Goal: Information Seeking & Learning: Learn about a topic

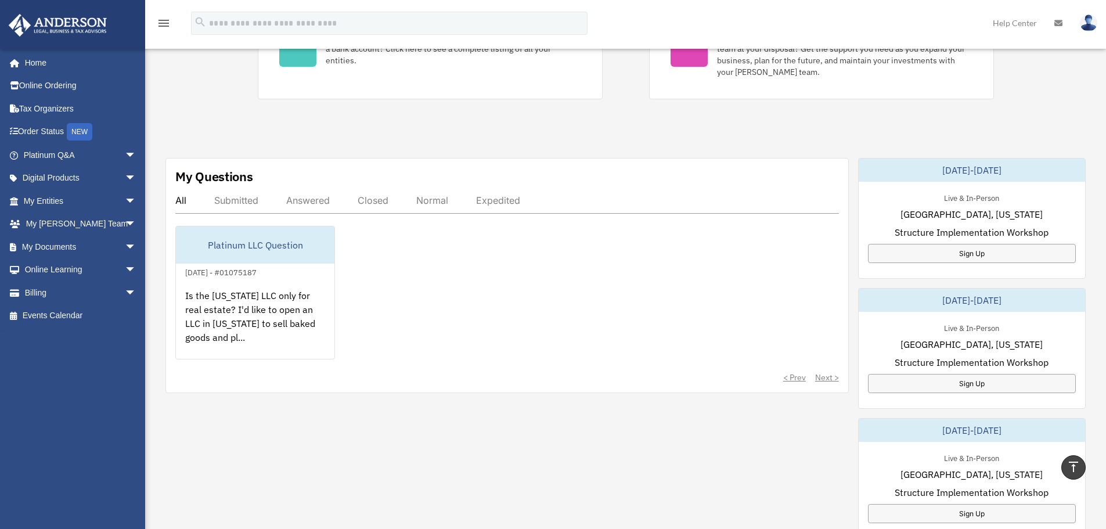
scroll to position [284, 0]
click at [322, 197] on div "Answered" at bounding box center [308, 201] width 44 height 12
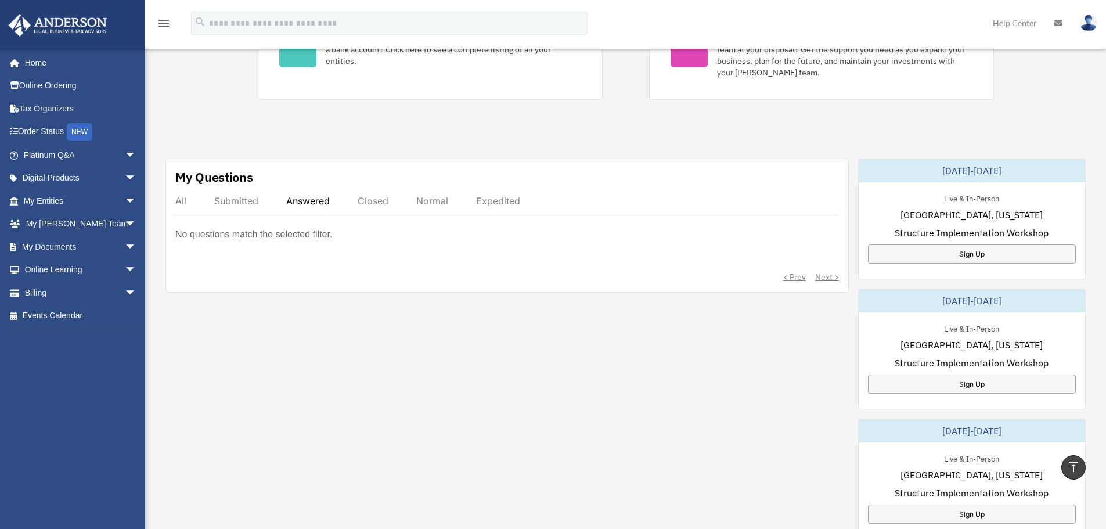
click at [239, 204] on div "Submitted" at bounding box center [236, 201] width 44 height 12
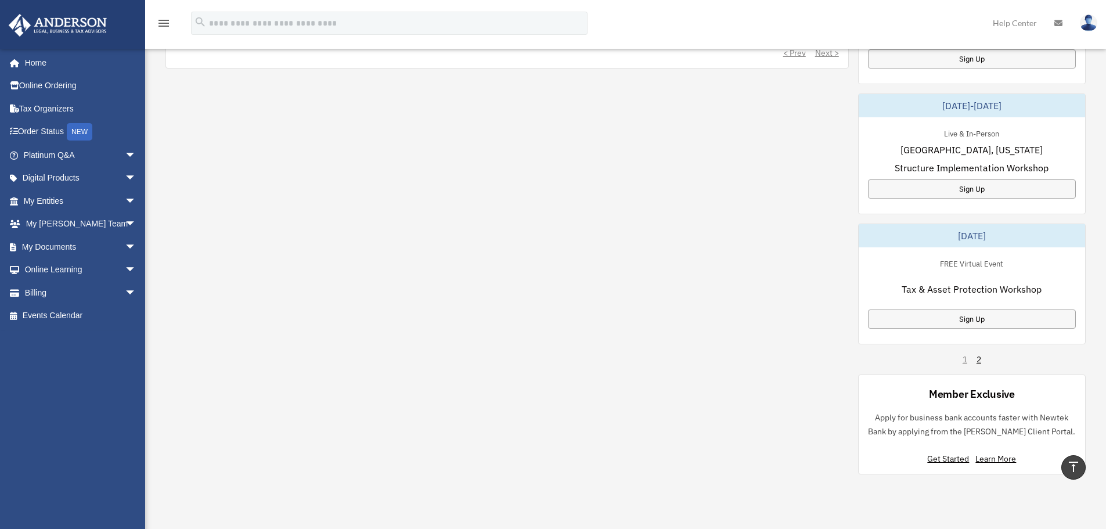
scroll to position [632, 0]
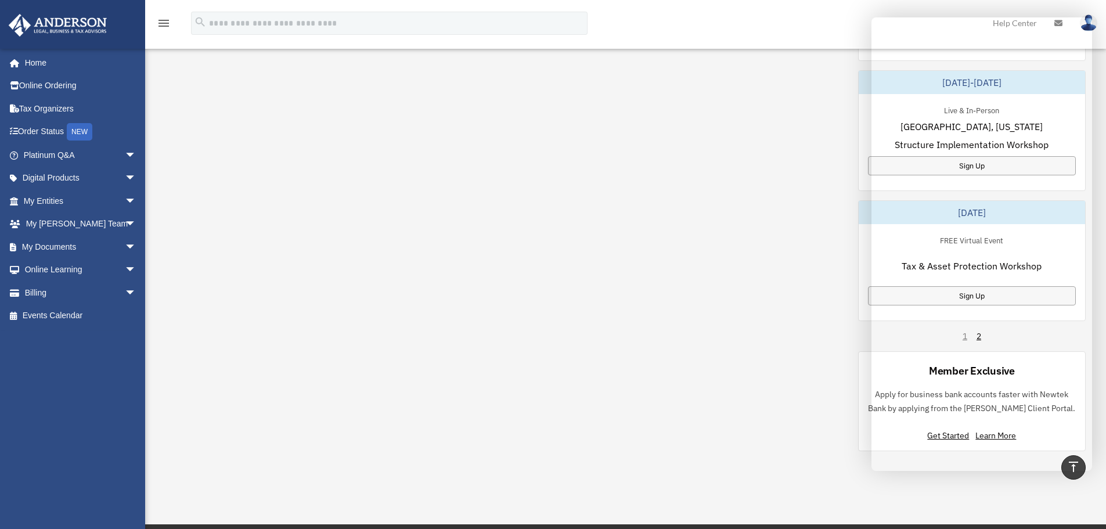
click at [764, 376] on div "My Questions All Submitted Answered Closed Normal Expedited Platinum LLC Questi…" at bounding box center [625, 131] width 920 height 642
click at [455, 166] on div "My Questions All Submitted Answered Closed Normal Expedited Platinum LLC Questi…" at bounding box center [625, 131] width 920 height 642
click at [125, 221] on span "arrow_drop_down" at bounding box center [136, 225] width 23 height 24
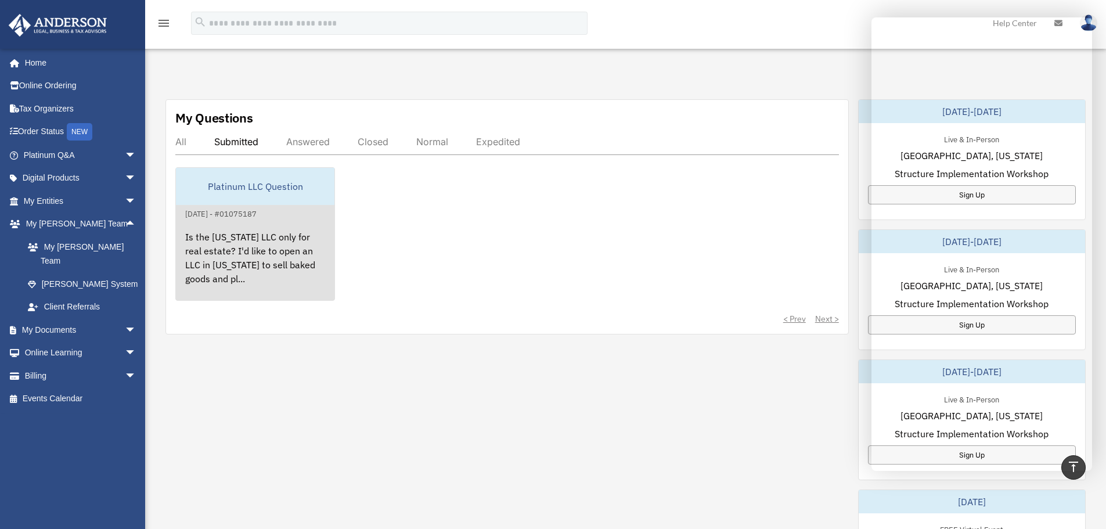
scroll to position [343, 0]
click at [185, 236] on div "Is the Wyoming LLC only for real estate? I'd like to open an LLC in Texas to se…" at bounding box center [255, 266] width 159 height 91
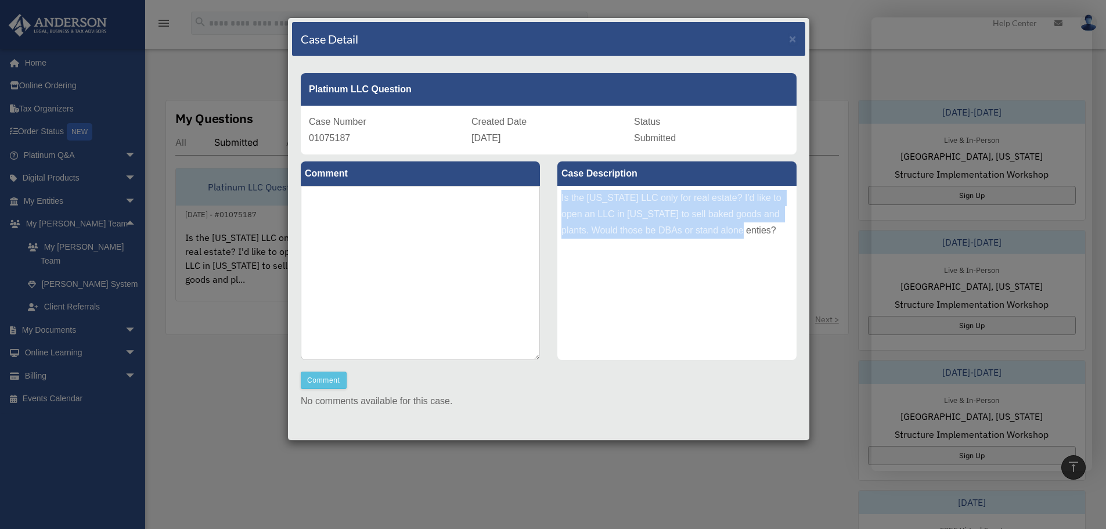
drag, startPoint x: 746, startPoint y: 228, endPoint x: 557, endPoint y: 197, distance: 191.7
click at [557, 197] on div "Is the [US_STATE] LLC only for real estate? I'd like to open an LLC in [US_STAT…" at bounding box center [676, 273] width 239 height 174
copy div "Is the [US_STATE] LLC only for real estate? I'd like to open an LLC in [US_STAT…"
click at [789, 41] on span "×" at bounding box center [793, 38] width 8 height 13
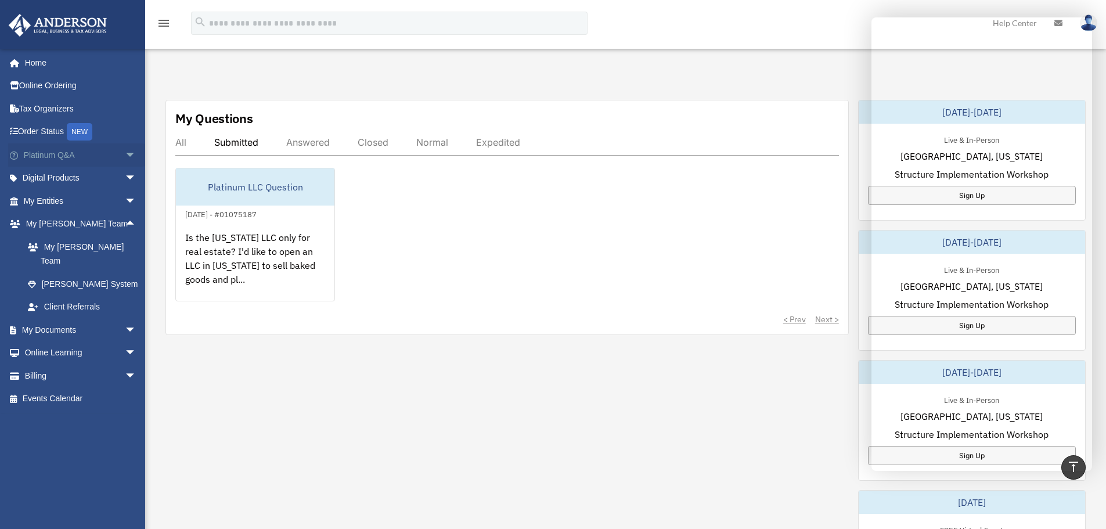
click at [49, 155] on link "Platinum Q&A arrow_drop_down" at bounding box center [81, 154] width 146 height 23
click at [125, 152] on span "arrow_drop_down" at bounding box center [136, 155] width 23 height 24
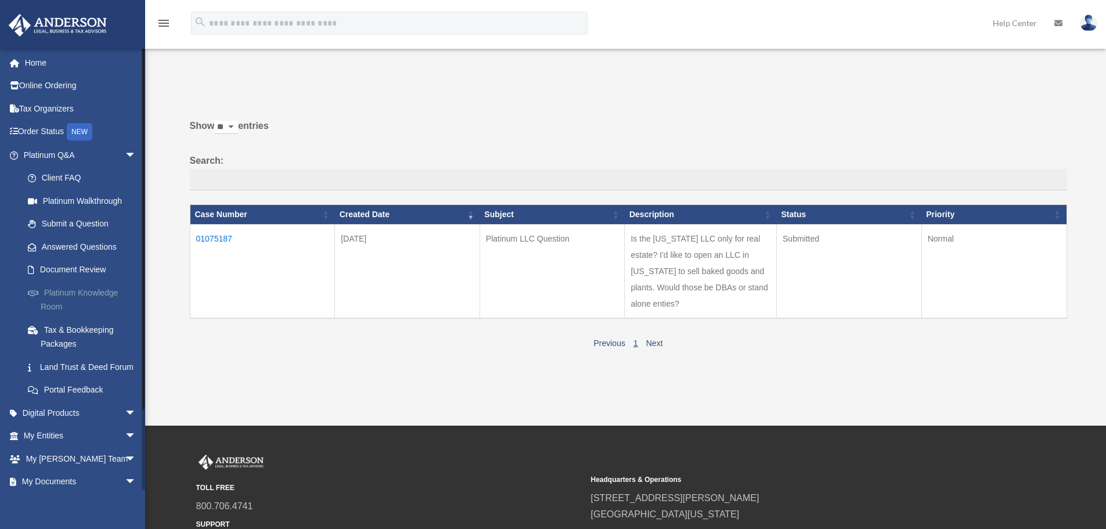
click at [89, 290] on link "Platinum Knowledge Room" at bounding box center [85, 299] width 138 height 37
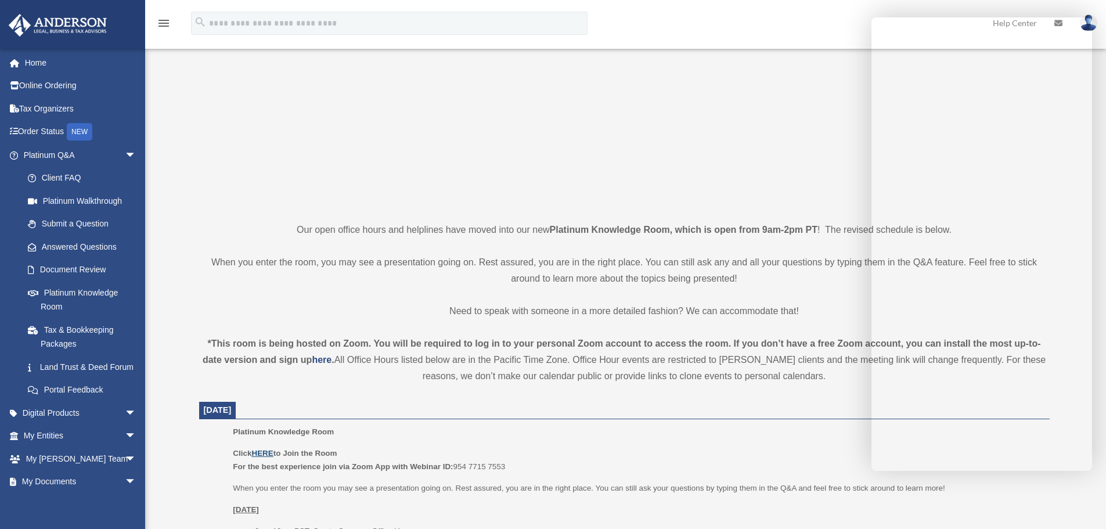
scroll to position [114, 0]
click at [267, 455] on u "HERE" at bounding box center [261, 452] width 21 height 9
